Goal: Complete application form

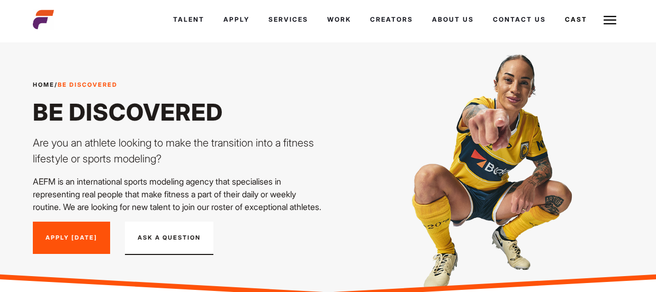
scroll to position [327, 0]
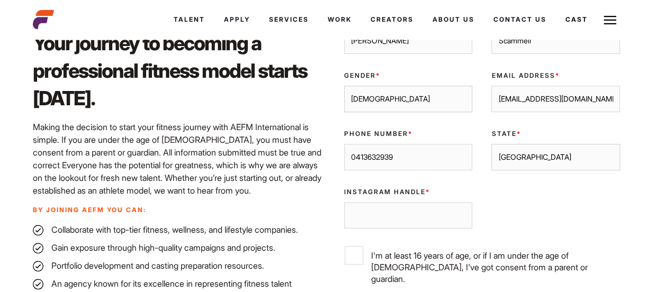
type input "0413632939"
click at [527, 170] on select "[GEOGRAPHIC_DATA] [GEOGRAPHIC_DATA] [GEOGRAPHIC_DATA] [GEOGRAPHIC_DATA] [GEOGRA…" at bounding box center [555, 157] width 129 height 26
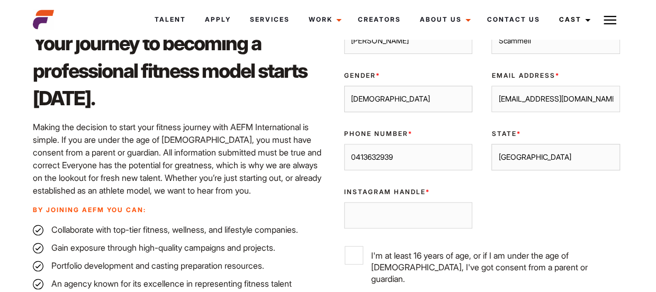
scroll to position [319, 0]
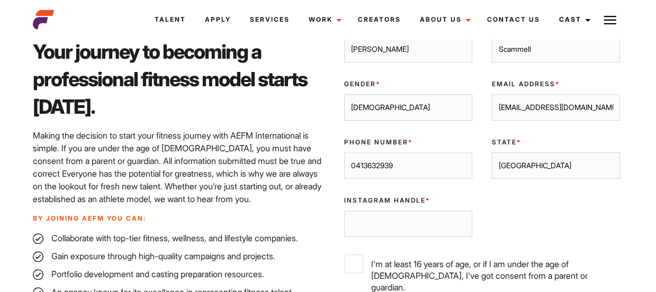
click at [522, 175] on select "[GEOGRAPHIC_DATA] [GEOGRAPHIC_DATA] [GEOGRAPHIC_DATA] [GEOGRAPHIC_DATA] [GEOGRA…" at bounding box center [555, 165] width 129 height 26
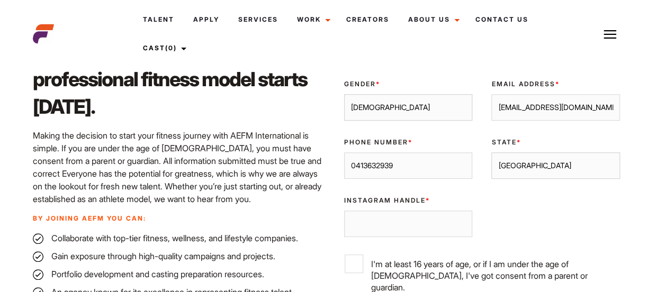
select select "[GEOGRAPHIC_DATA]"
click at [491, 165] on select "[GEOGRAPHIC_DATA] [GEOGRAPHIC_DATA] [GEOGRAPHIC_DATA] [GEOGRAPHIC_DATA] [GEOGRA…" at bounding box center [555, 165] width 129 height 26
click at [405, 226] on input "Instagram Handle *" at bounding box center [408, 224] width 129 height 26
click at [496, 214] on div "Validate Email UUID First Name * [PERSON_NAME] Last Name * [PERSON_NAME] Gender…" at bounding box center [481, 186] width 295 height 346
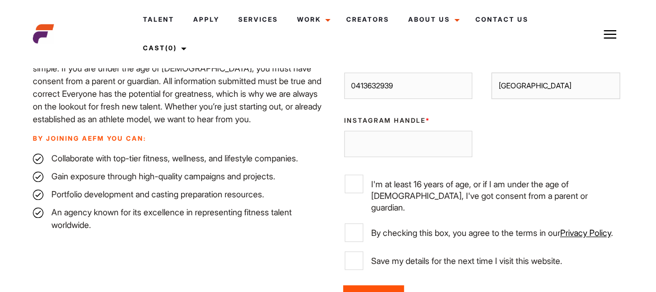
scroll to position [403, 0]
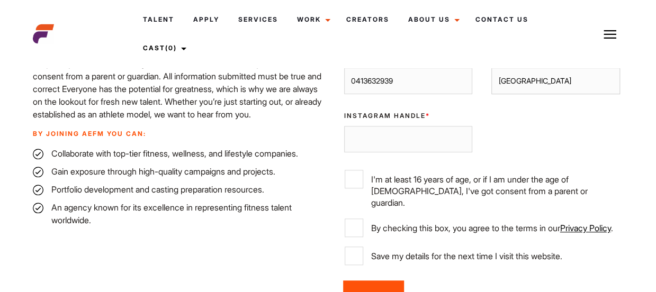
click at [398, 151] on input "Instagram Handle *" at bounding box center [408, 139] width 129 height 26
type input "definately_not_tyler"
click at [356, 188] on input "I'm at least 16 years of age, or if I am under the age of 18, I've got consent …" at bounding box center [353, 179] width 19 height 19
checkbox input "true"
click at [358, 228] on input "By checking this box, you agree to the terms in our Privacy Policy ." at bounding box center [353, 228] width 19 height 19
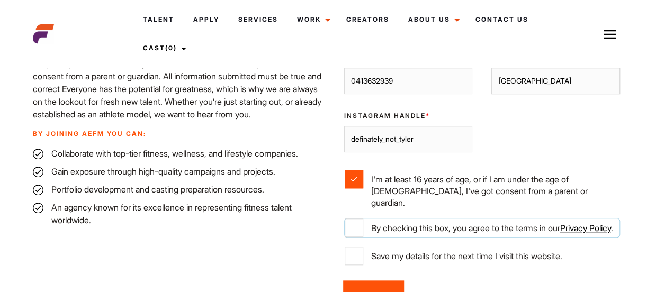
checkbox input "true"
click at [357, 256] on input "Save my details for the next time I visit this website." at bounding box center [353, 256] width 19 height 19
checkbox input "true"
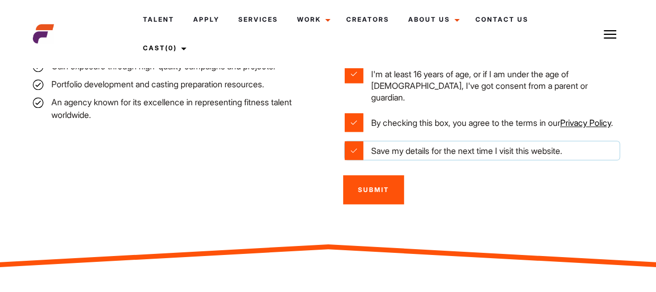
scroll to position [514, 0]
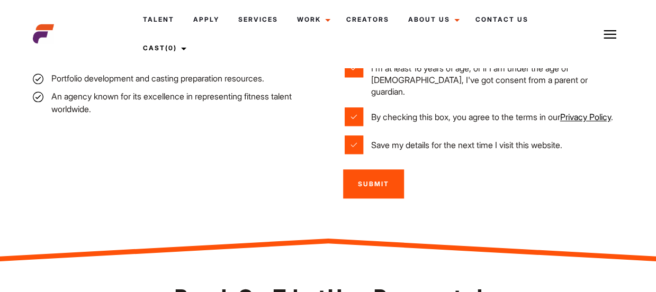
click at [366, 189] on input "Submit" at bounding box center [373, 183] width 61 height 29
